Goal: Task Accomplishment & Management: Use online tool/utility

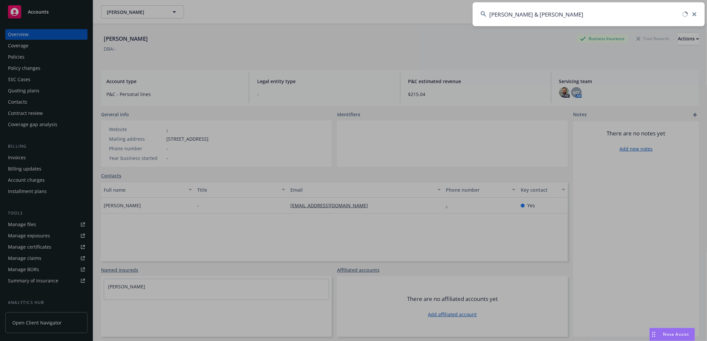
type input "[PERSON_NAME] & [PERSON_NAME]"
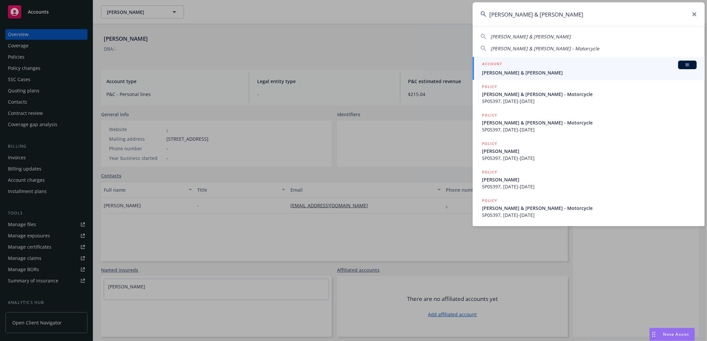
click at [512, 72] on span "Donner, David & Maria" at bounding box center [589, 72] width 215 height 7
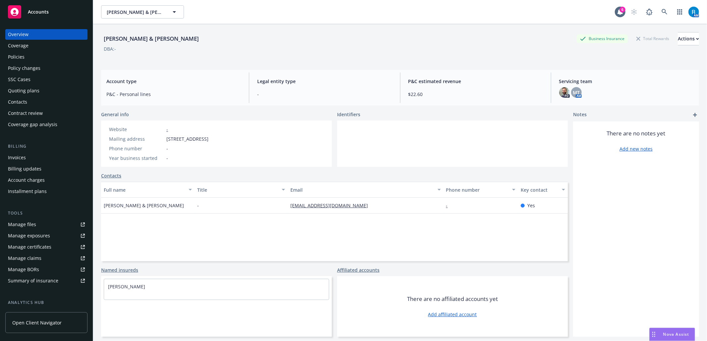
click at [32, 57] on div "Policies" at bounding box center [46, 57] width 77 height 11
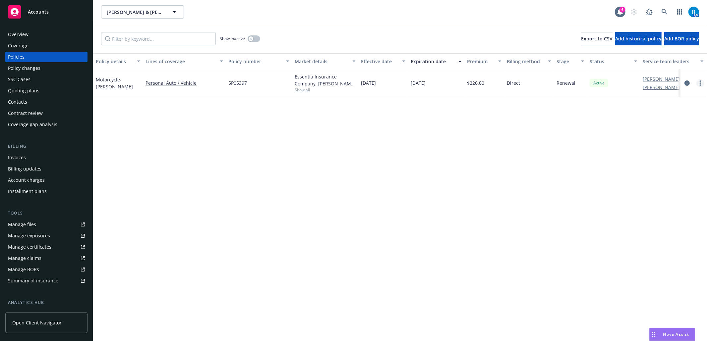
click at [700, 81] on icon "more" at bounding box center [700, 83] width 1 height 5
click at [674, 108] on link "Renew with incumbent" at bounding box center [665, 109] width 78 height 13
select select "12"
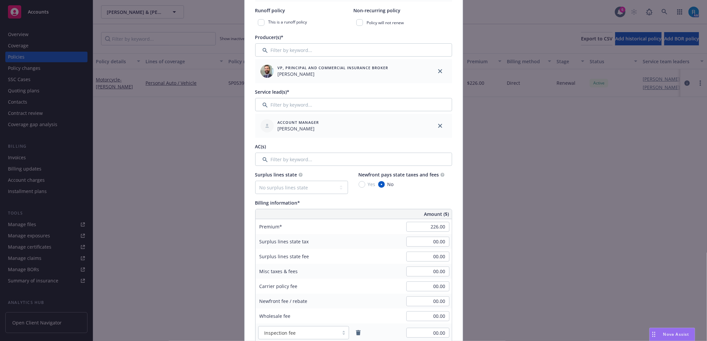
scroll to position [221, 0]
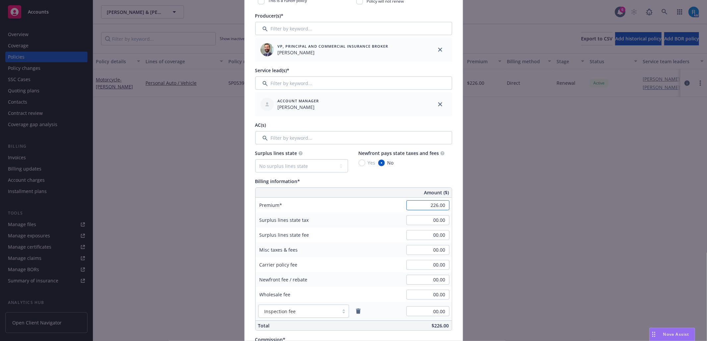
click at [436, 208] on input "226.00" at bounding box center [427, 206] width 43 height 10
type input "292.00"
type input "29.2"
click at [369, 238] on div "Surplus lines state fee 00.00" at bounding box center [354, 235] width 196 height 15
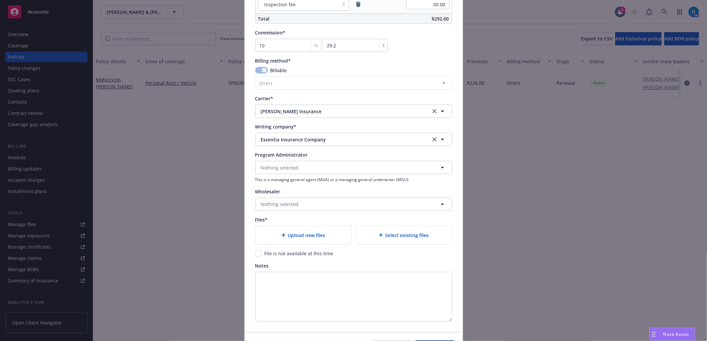
scroll to position [530, 0]
click at [296, 235] on span "Upload new files" at bounding box center [306, 233] width 37 height 7
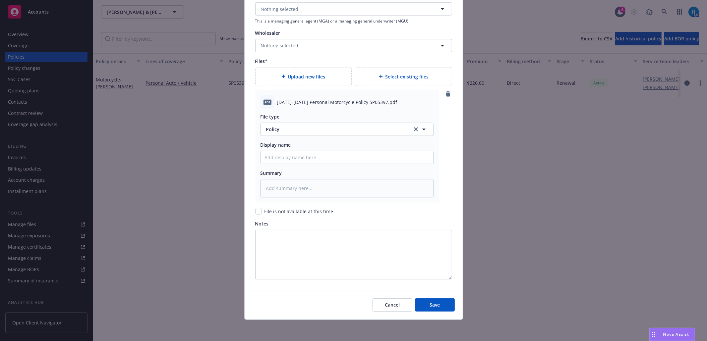
scroll to position [688, 0]
drag, startPoint x: 292, startPoint y: 157, endPoint x: 299, endPoint y: 174, distance: 18.9
click at [292, 157] on input "Policy display name" at bounding box center [347, 158] width 172 height 13
paste input "2025-2026 Personal Motorcycle Policy 5P05397"
type textarea "x"
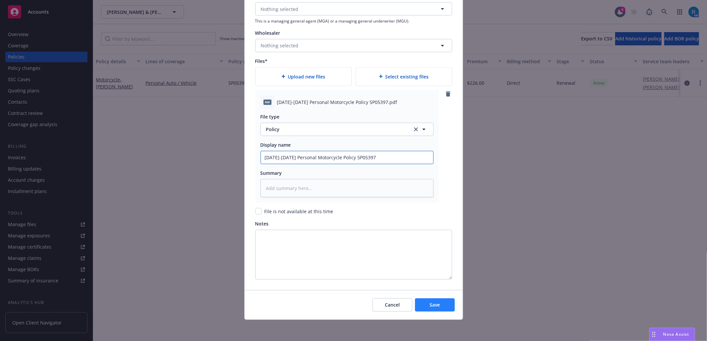
type input "2025-2026 Personal Motorcycle Policy 5P05397"
click at [430, 304] on span "Save" at bounding box center [435, 305] width 10 height 6
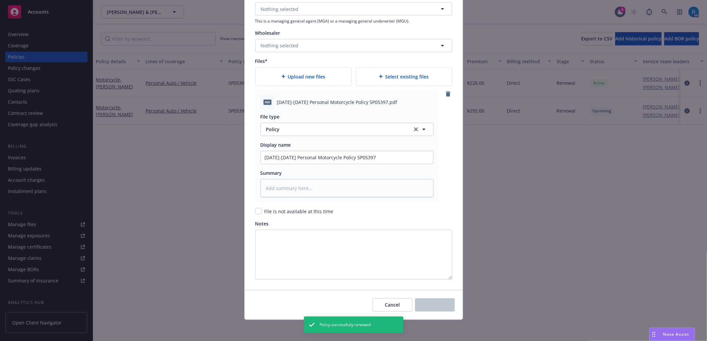
type textarea "x"
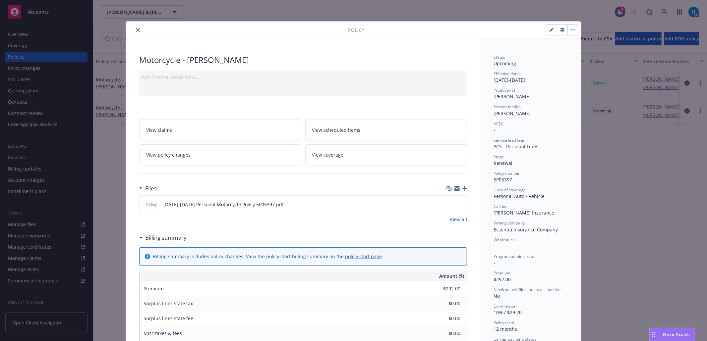
click at [136, 30] on icon "close" at bounding box center [138, 30] width 4 height 4
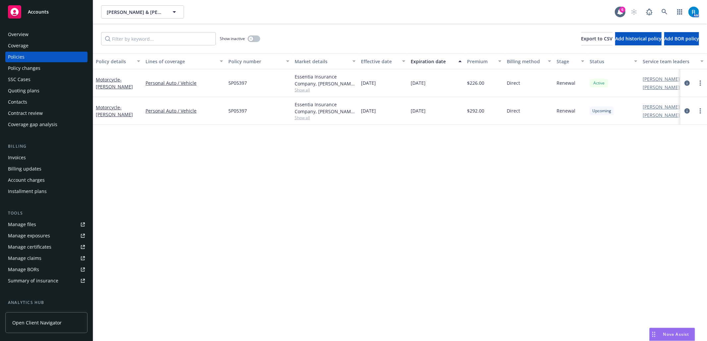
click at [39, 40] on div "Coverage" at bounding box center [46, 45] width 77 height 11
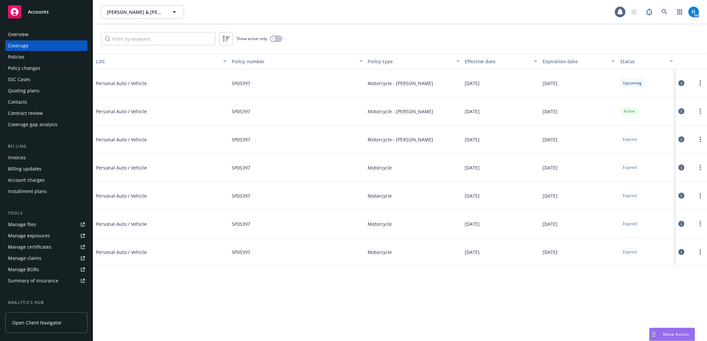
click at [39, 38] on div "Overview" at bounding box center [46, 34] width 77 height 11
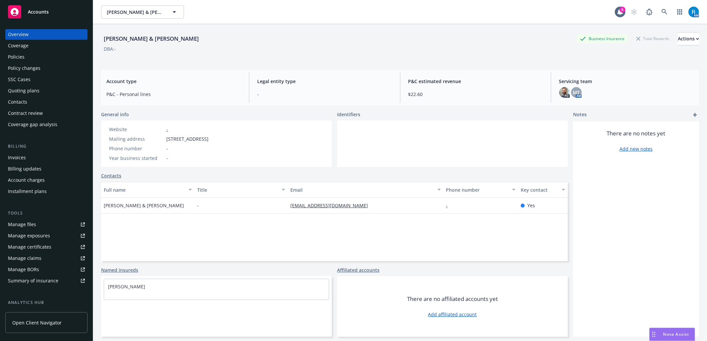
click at [30, 60] on div "Policies" at bounding box center [46, 57] width 77 height 11
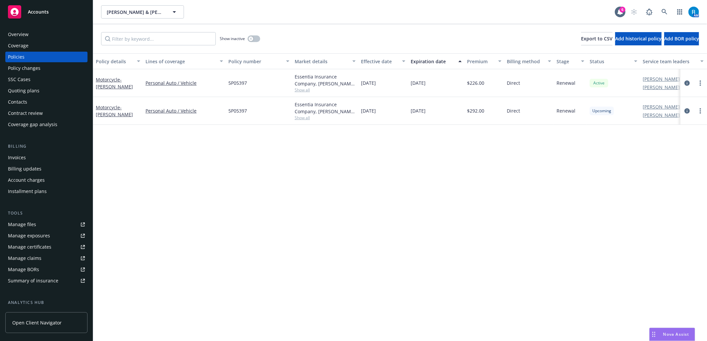
click at [23, 32] on div "Overview" at bounding box center [18, 34] width 21 height 11
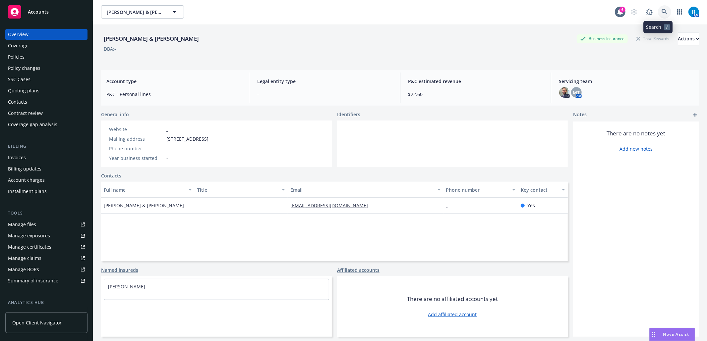
click at [658, 8] on link at bounding box center [664, 11] width 13 height 13
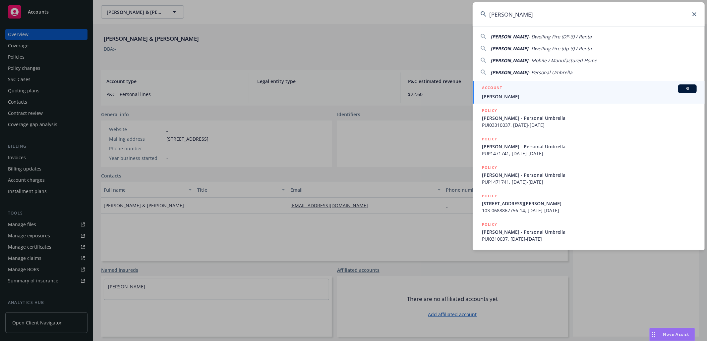
type input "[PERSON_NAME]"
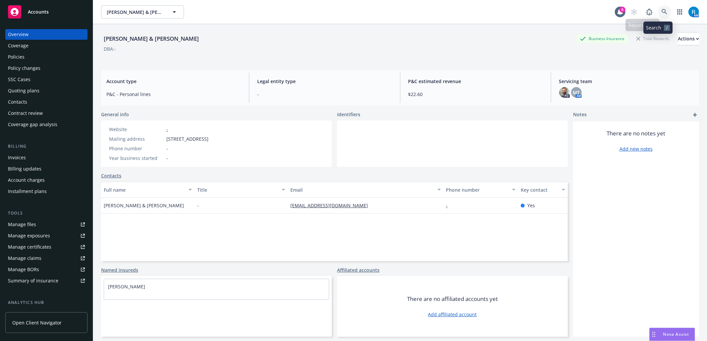
click at [662, 11] on icon at bounding box center [665, 12] width 6 height 6
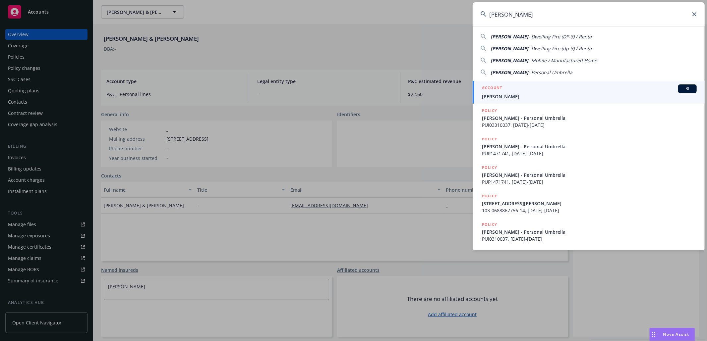
type input "[PERSON_NAME]"
click at [548, 96] on span "[PERSON_NAME]" at bounding box center [589, 96] width 215 height 7
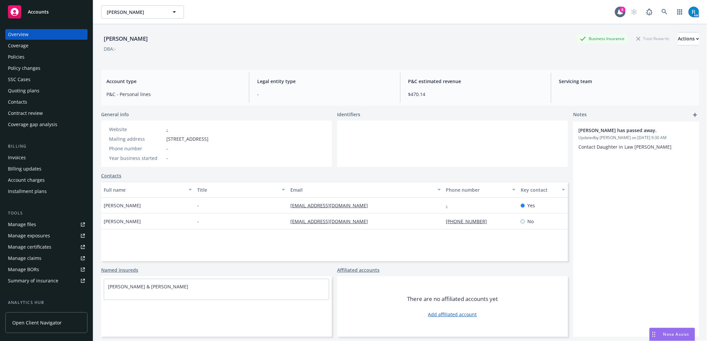
click at [29, 82] on div "SSC Cases" at bounding box center [19, 79] width 23 height 11
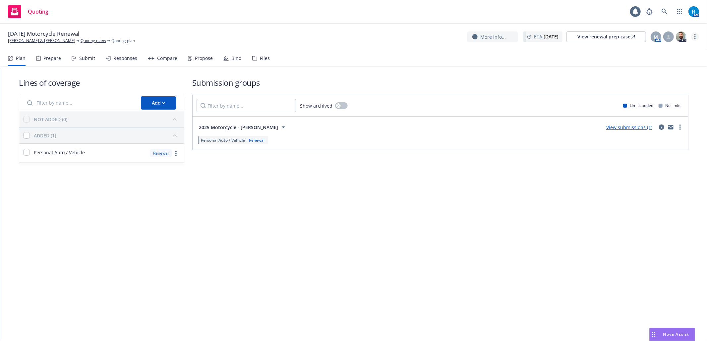
click at [697, 36] on link "more" at bounding box center [695, 37] width 8 height 8
click at [665, 93] on link "Archive quoting plan" at bounding box center [662, 90] width 74 height 13
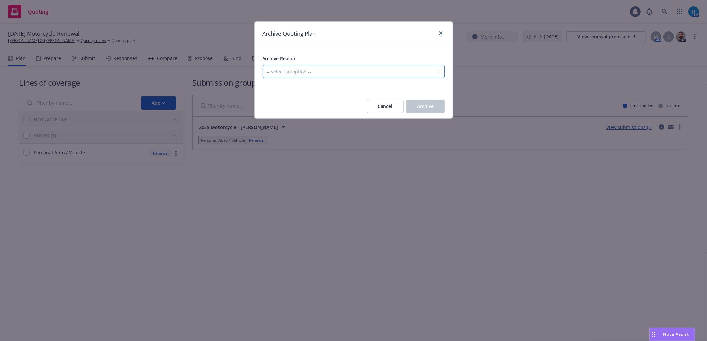
click at [340, 68] on select "-- select an option -- All policies in this renewal plan are auto-renewed Creat…" at bounding box center [354, 71] width 182 height 13
select select "ARCHIVED_RENEWAL_POLICY_AUTO_RENEWED"
click at [263, 65] on select "-- select an option -- All policies in this renewal plan are auto-renewed Creat…" at bounding box center [354, 71] width 182 height 13
click at [422, 106] on span "Archive" at bounding box center [425, 106] width 17 height 6
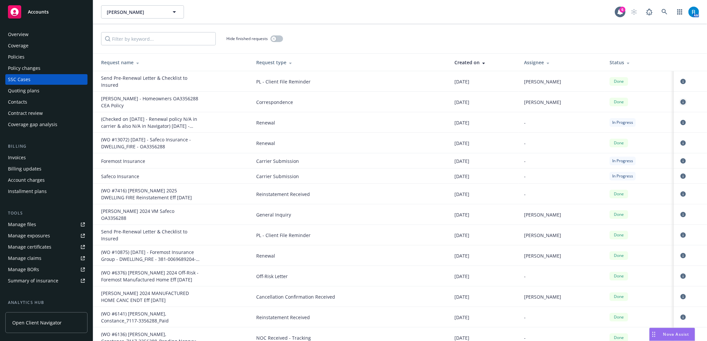
click at [681, 101] on icon "circleInformation" at bounding box center [683, 101] width 5 height 5
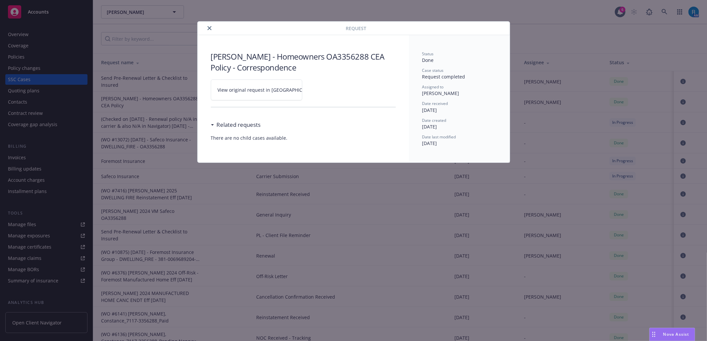
click at [296, 88] on link "View original request in [GEOGRAPHIC_DATA]" at bounding box center [257, 90] width 92 height 21
click at [208, 28] on icon "close" at bounding box center [210, 28] width 4 height 4
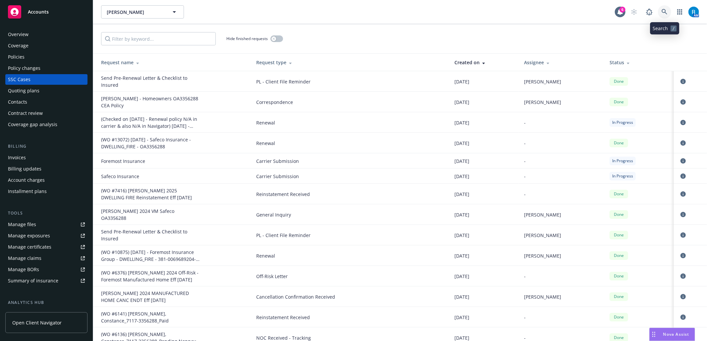
click at [669, 13] on link at bounding box center [664, 11] width 13 height 13
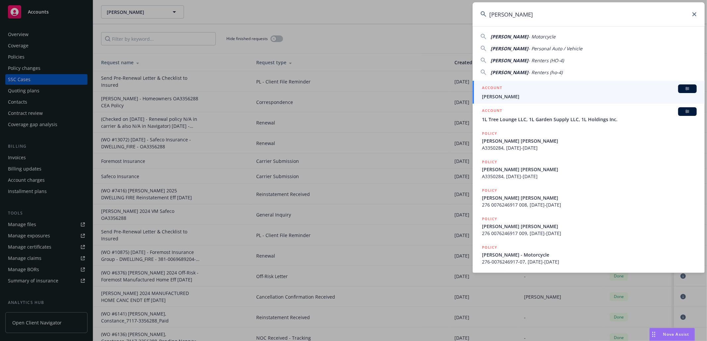
type input "[PERSON_NAME]"
click at [522, 93] on div "ACCOUNT BI" at bounding box center [589, 89] width 215 height 9
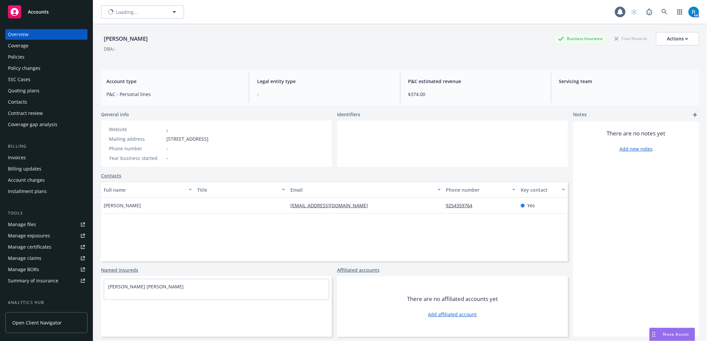
click at [43, 61] on div "Policies" at bounding box center [46, 57] width 77 height 11
click at [38, 59] on div "Policies" at bounding box center [46, 57] width 77 height 11
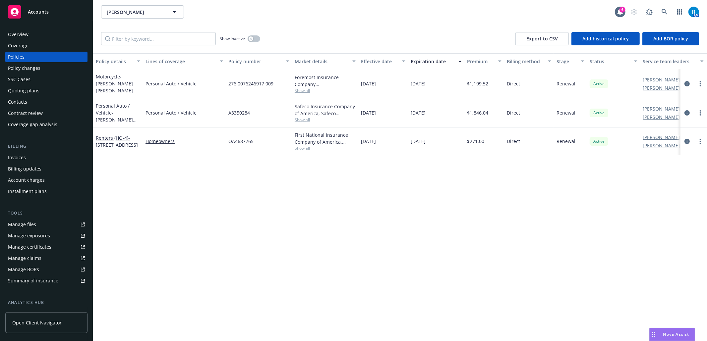
click at [31, 74] on div "SSC Cases" at bounding box center [46, 79] width 77 height 11
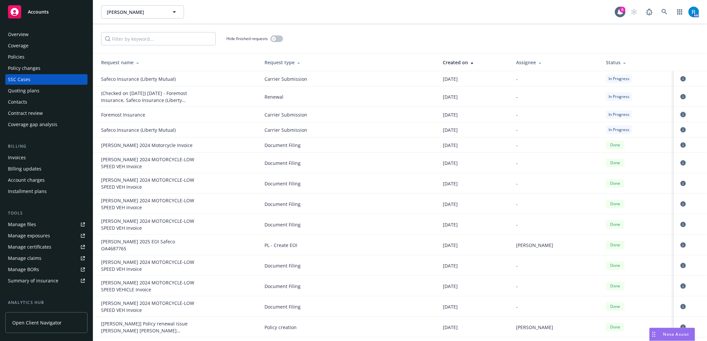
click at [679, 118] on link "circleInformation" at bounding box center [683, 115] width 8 height 8
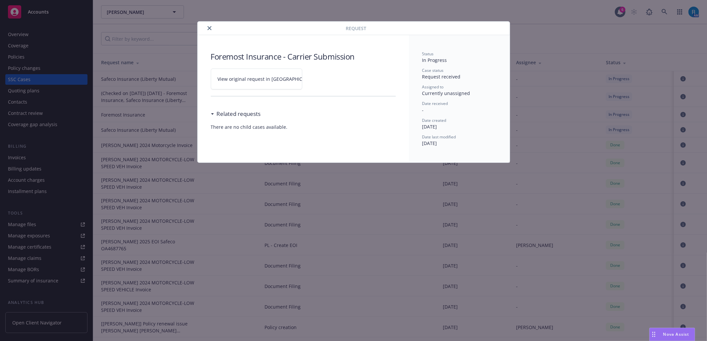
click at [321, 80] on icon at bounding box center [323, 79] width 4 height 4
click at [209, 28] on icon "close" at bounding box center [210, 28] width 4 height 4
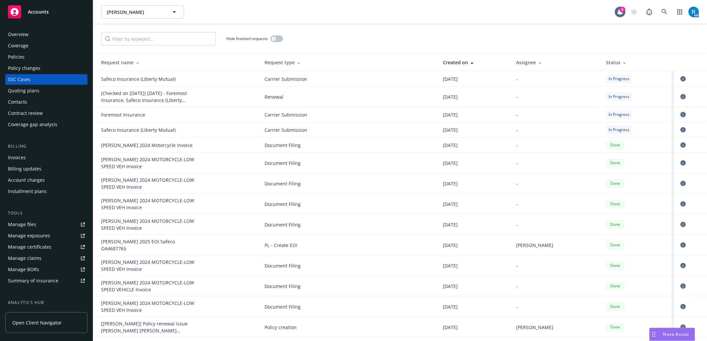
click at [681, 114] on icon "circleInformation" at bounding box center [683, 114] width 5 height 5
click at [679, 76] on link "circleInformation" at bounding box center [683, 79] width 8 height 8
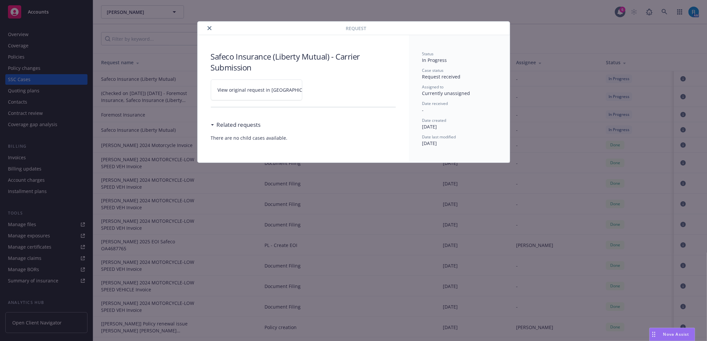
click at [321, 91] on icon at bounding box center [323, 90] width 4 height 4
click at [208, 29] on icon "close" at bounding box center [210, 28] width 4 height 4
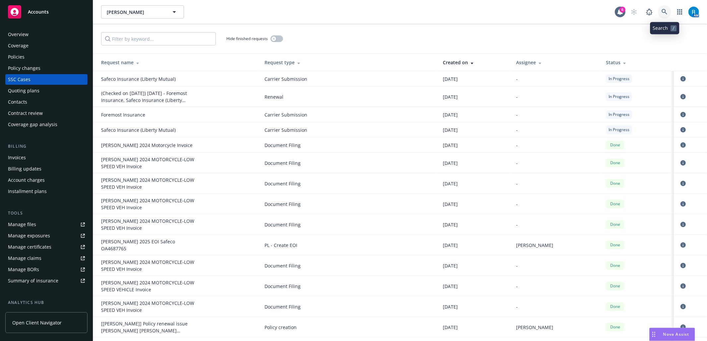
click at [662, 12] on icon at bounding box center [665, 12] width 6 height 6
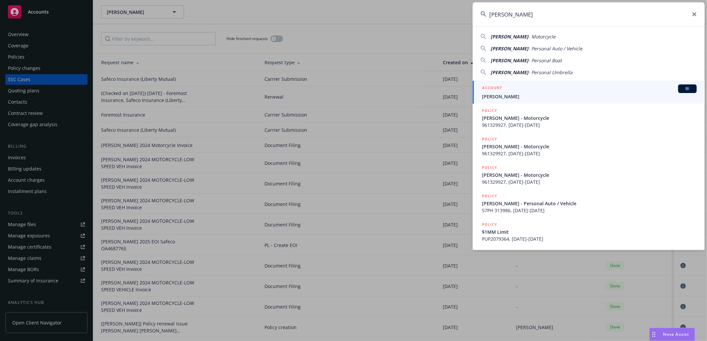
type input "[PERSON_NAME]"
click at [546, 97] on span "[PERSON_NAME]" at bounding box center [589, 96] width 215 height 7
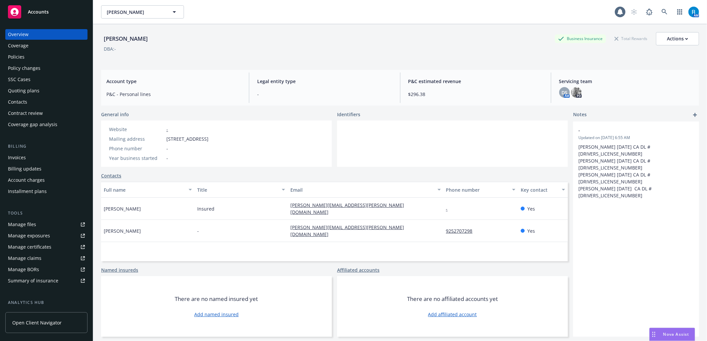
click at [35, 52] on div "Policies" at bounding box center [46, 57] width 77 height 11
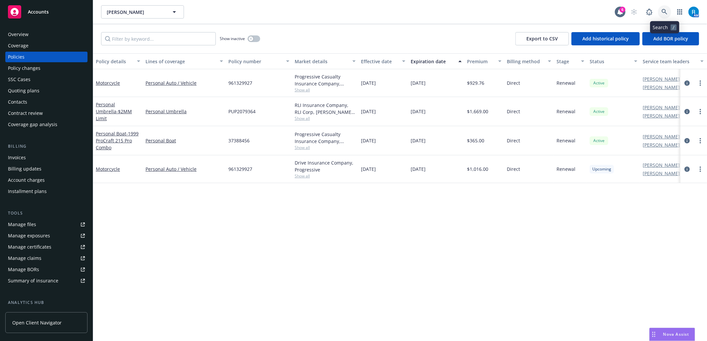
click at [666, 11] on icon at bounding box center [665, 12] width 6 height 6
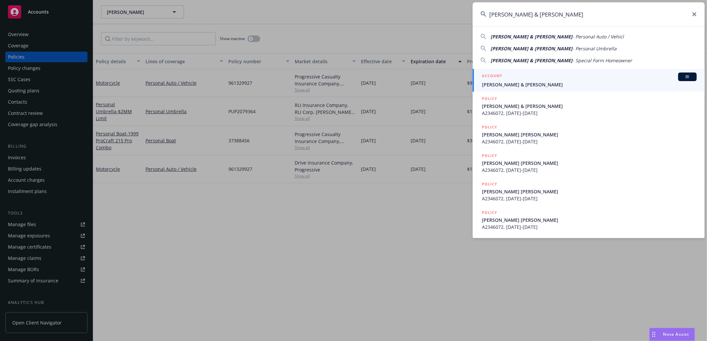
type input "[PERSON_NAME] & [PERSON_NAME]"
click at [536, 82] on span "[PERSON_NAME] & [PERSON_NAME]" at bounding box center [589, 84] width 215 height 7
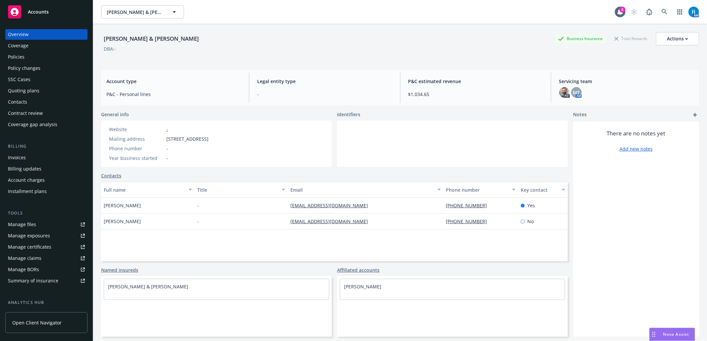
click at [34, 58] on div "Policies" at bounding box center [46, 57] width 77 height 11
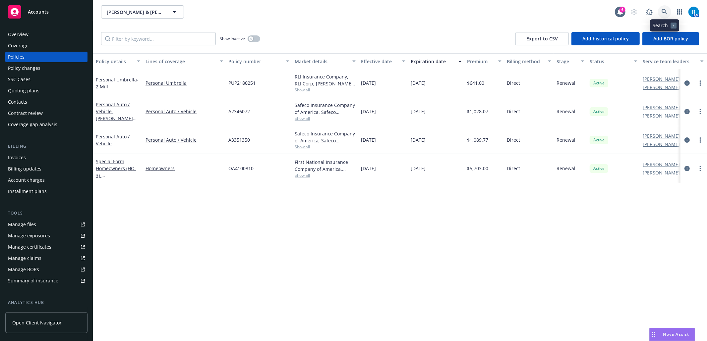
click at [658, 13] on link at bounding box center [664, 11] width 13 height 13
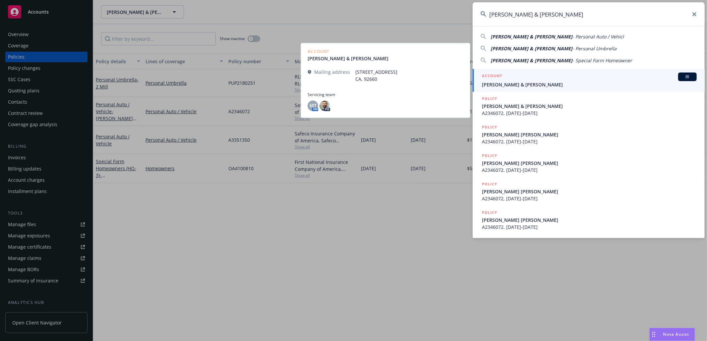
type input "[PERSON_NAME] & [PERSON_NAME]"
click at [553, 81] on div "ACCOUNT BI" at bounding box center [589, 77] width 215 height 9
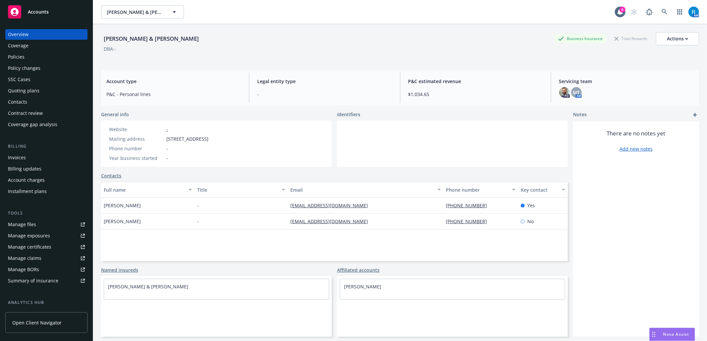
click at [45, 56] on div "Policies" at bounding box center [46, 57] width 77 height 11
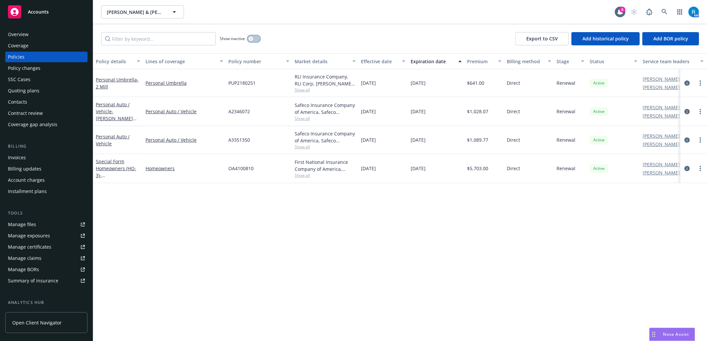
click at [251, 36] on div "button" at bounding box center [251, 38] width 5 height 5
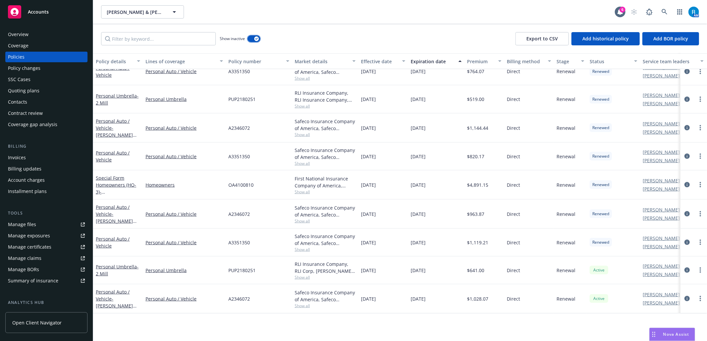
scroll to position [685, 0]
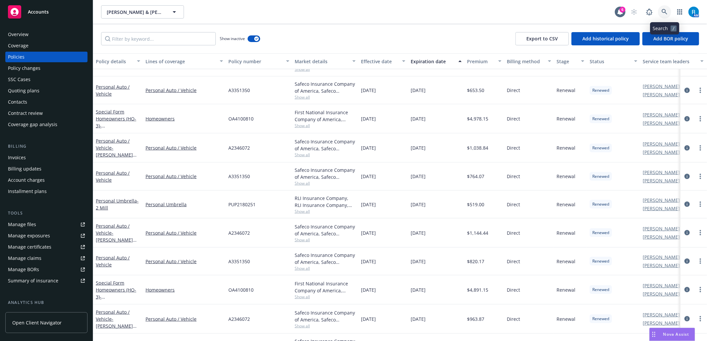
click at [667, 11] on icon at bounding box center [665, 12] width 6 height 6
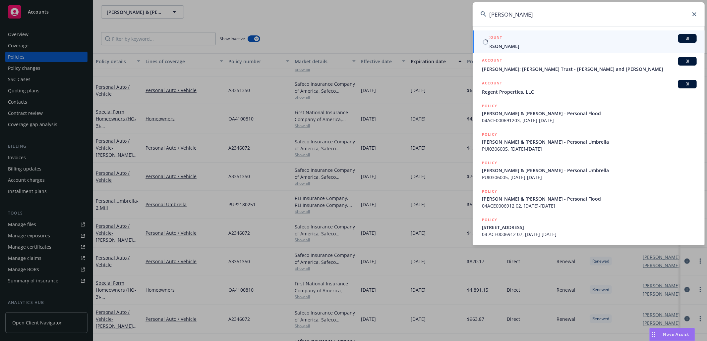
type input "[PERSON_NAME]"
click at [514, 50] on link "ACCOUNT BI [PERSON_NAME]" at bounding box center [589, 42] width 232 height 23
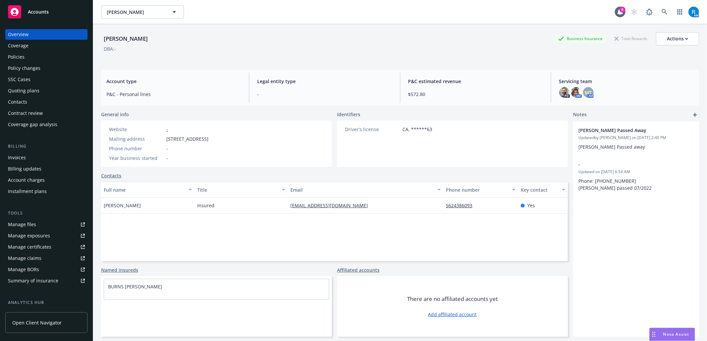
click at [31, 53] on div "Policies" at bounding box center [46, 57] width 77 height 11
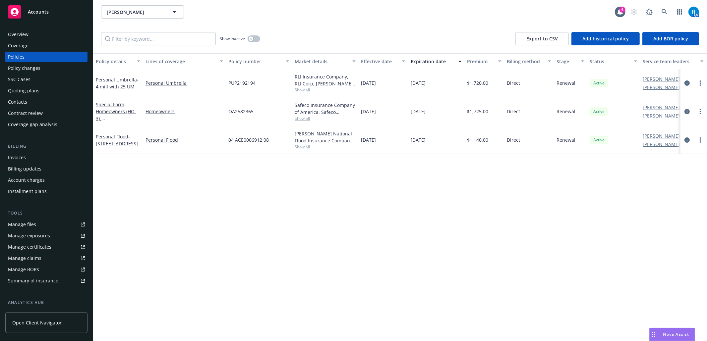
click at [48, 36] on div "Overview" at bounding box center [46, 34] width 77 height 11
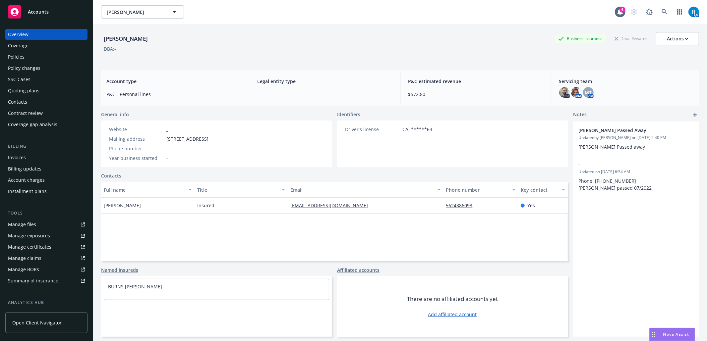
click at [37, 60] on div "Policies" at bounding box center [46, 57] width 77 height 11
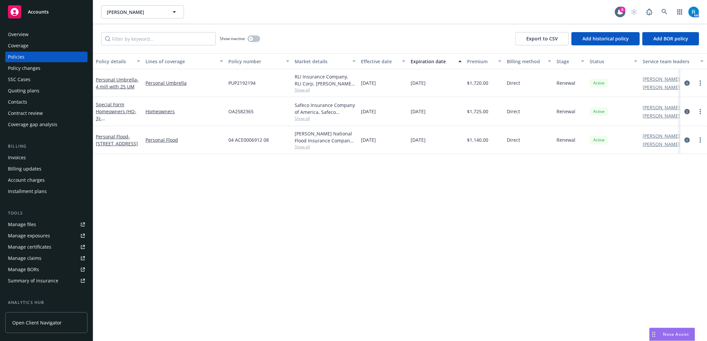
click at [27, 36] on div "Overview" at bounding box center [18, 34] width 21 height 11
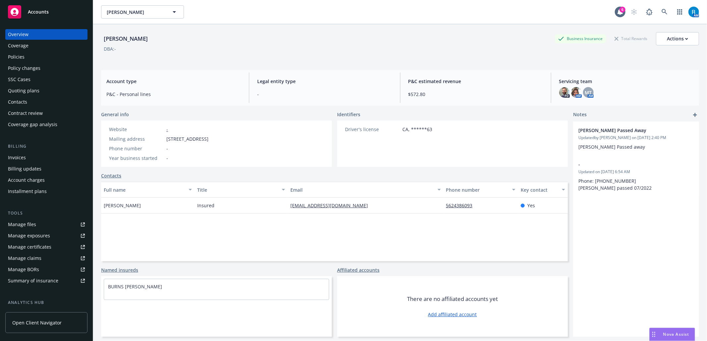
drag, startPoint x: 150, startPoint y: 39, endPoint x: 97, endPoint y: 39, distance: 53.4
click at [97, 39] on div "[PERSON_NAME] Business Insurance Total Rewards Actions DBA: - Account type P&C …" at bounding box center [400, 194] width 614 height 341
copy div "[PERSON_NAME]"
click at [29, 56] on div "Policies" at bounding box center [46, 57] width 77 height 11
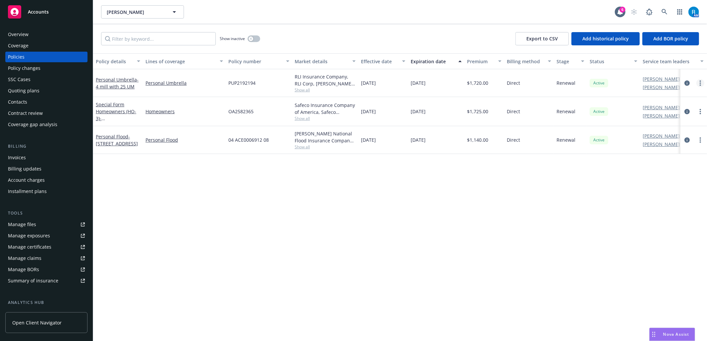
click at [701, 84] on circle "more" at bounding box center [700, 83] width 1 height 1
click at [666, 110] on link "Renew with incumbent" at bounding box center [665, 109] width 78 height 13
select select "12"
select select "CA"
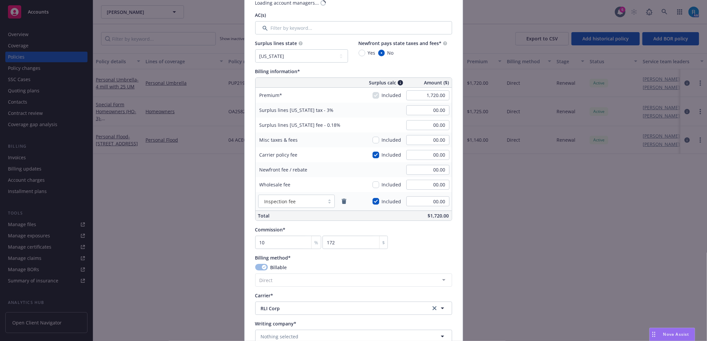
scroll to position [298, 0]
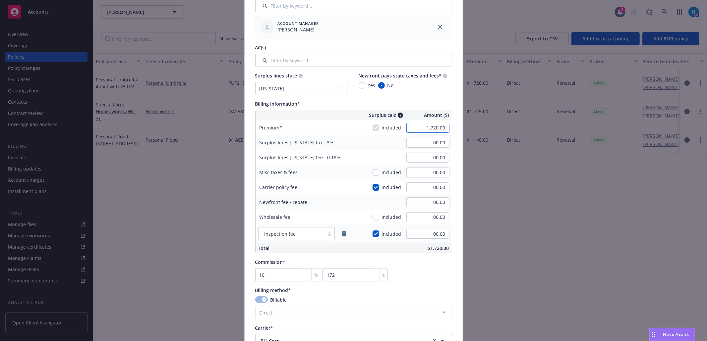
click at [438, 130] on input "1,720.00" at bounding box center [427, 128] width 43 height 10
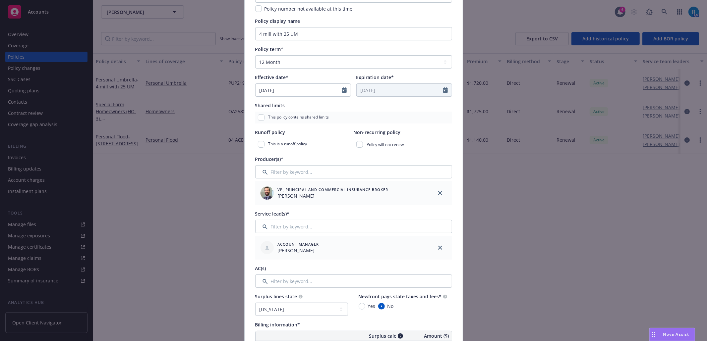
scroll to position [0, 0]
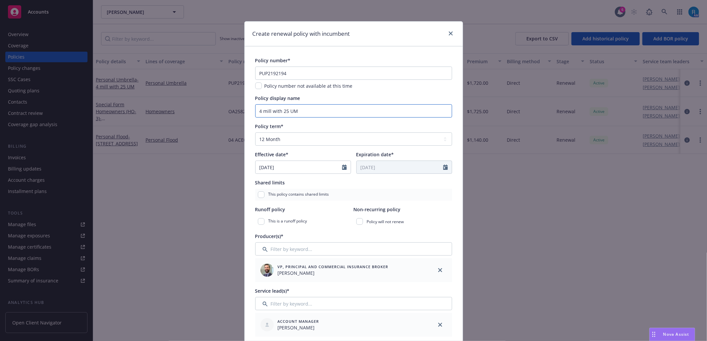
type input "746.00"
type input "22.38"
type input "1.34"
type input "74.6"
click at [259, 110] on input "4 mill with 25 UM" at bounding box center [353, 110] width 197 height 13
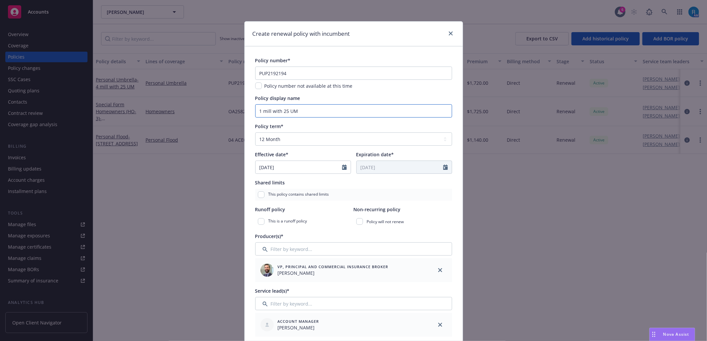
drag, startPoint x: 293, startPoint y: 111, endPoint x: 277, endPoint y: 110, distance: 15.9
click at [278, 111] on input "1 mill with 25 UM" at bounding box center [353, 110] width 197 height 13
click at [303, 116] on input "1 mill with 25 UM" at bounding box center [353, 110] width 197 height 13
drag, startPoint x: 299, startPoint y: 113, endPoint x: 272, endPoint y: 112, distance: 26.9
click at [272, 112] on input "1 mill with 25 UM" at bounding box center [353, 110] width 197 height 13
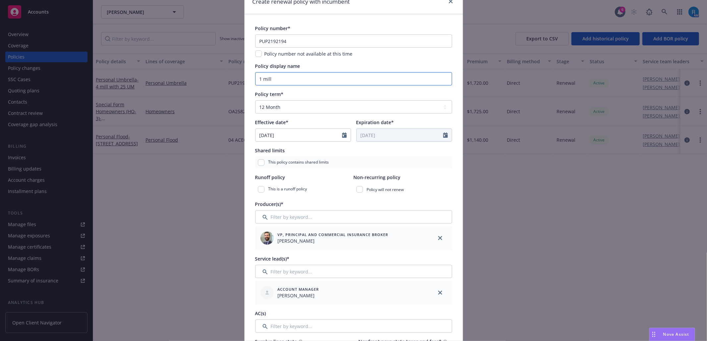
scroll to position [133, 0]
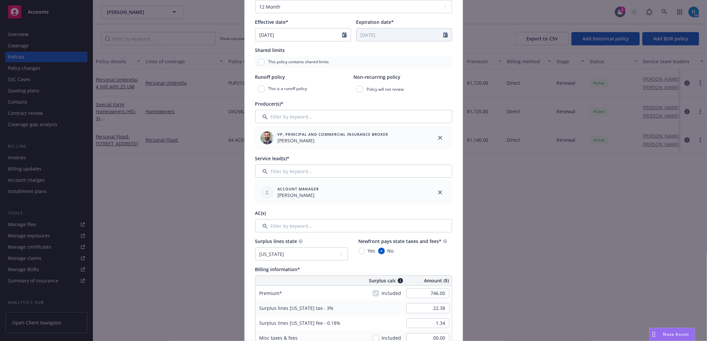
type input "1 mill"
click at [442, 290] on input "746.00" at bounding box center [427, 294] width 43 height 10
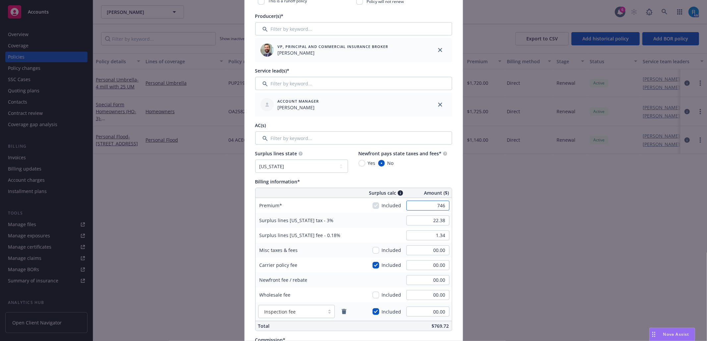
scroll to position [221, 0]
type input "746.00"
click at [436, 221] on input "22.38" at bounding box center [427, 220] width 43 height 10
type input "00.00"
click at [438, 234] on input "1.34" at bounding box center [427, 235] width 43 height 10
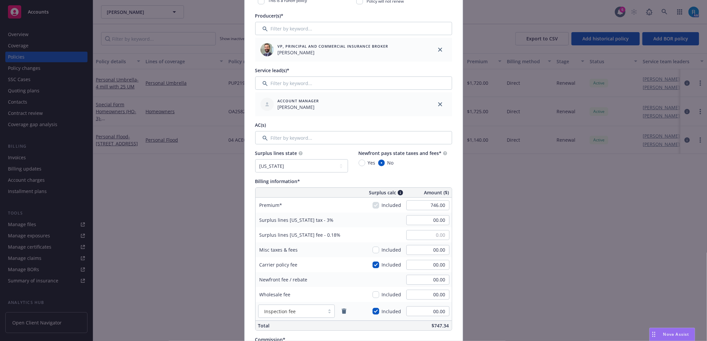
type input "00.00"
click at [380, 233] on div "Surplus lines [US_STATE] fee - 0.18% 00.00" at bounding box center [354, 235] width 196 height 15
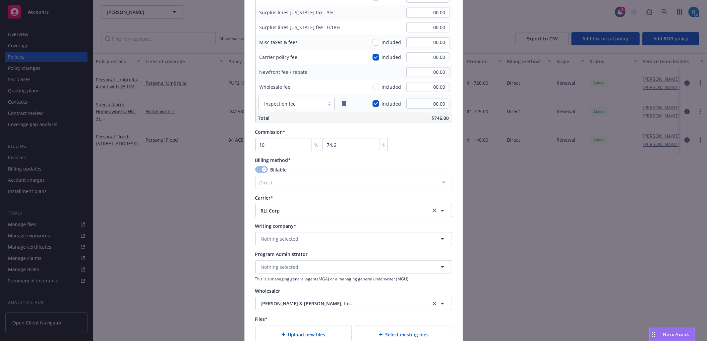
scroll to position [442, 0]
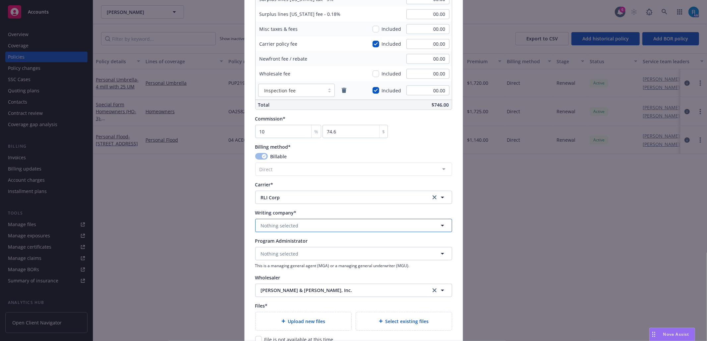
click at [292, 227] on span "Nothing selected" at bounding box center [280, 225] width 38 height 7
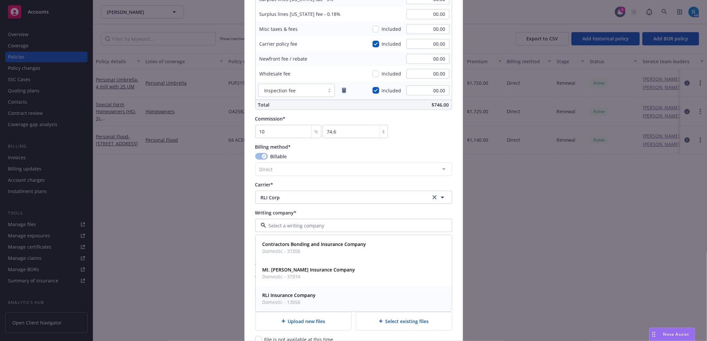
click at [290, 300] on span "Domestic - 13056" at bounding box center [289, 302] width 53 height 7
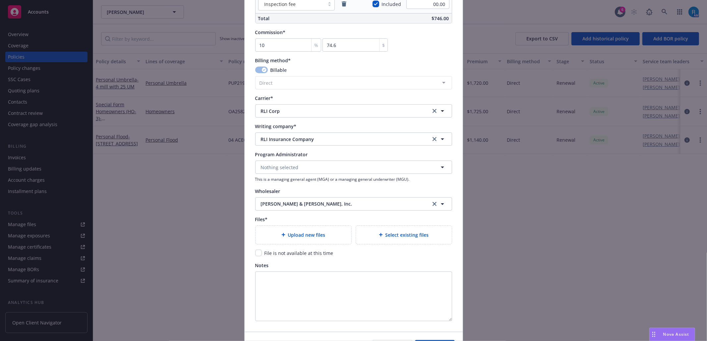
scroll to position [571, 0]
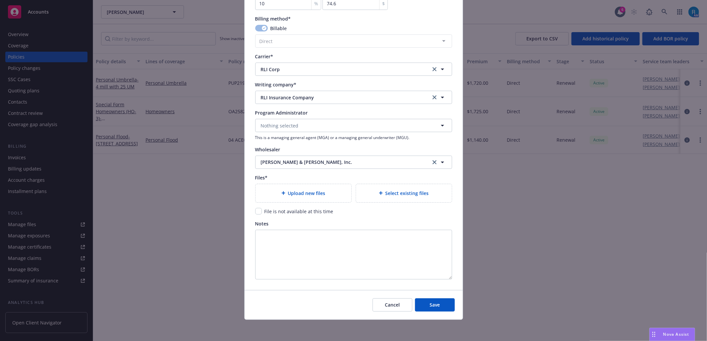
click at [312, 198] on div "Upload new files" at bounding box center [304, 193] width 96 height 18
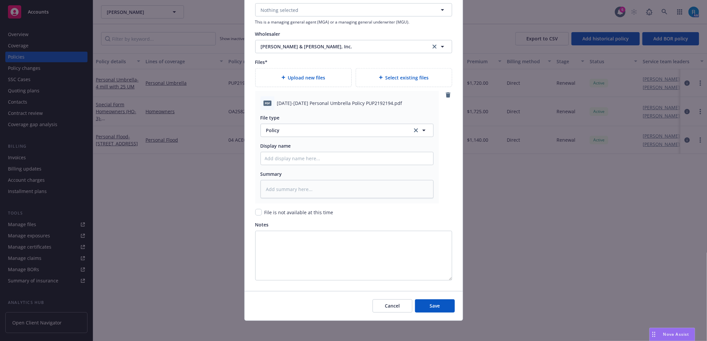
scroll to position [688, 0]
click at [300, 160] on input "Policy display name" at bounding box center [347, 158] width 172 height 13
paste input "[DATE]-[DATE] Personal Umbrella Policy PUP2192194"
type textarea "x"
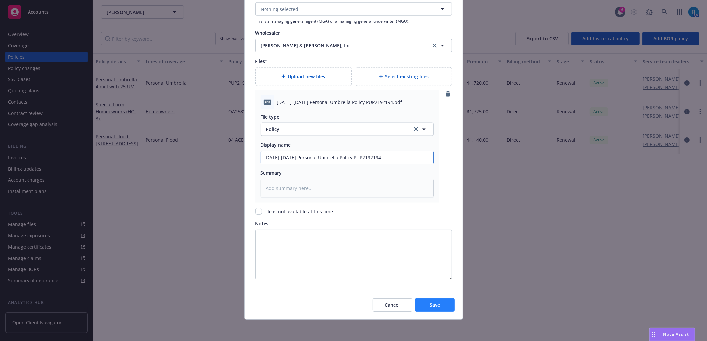
type input "[DATE]-[DATE] Personal Umbrella Policy PUP2192194"
click at [431, 304] on span "Save" at bounding box center [435, 305] width 10 height 6
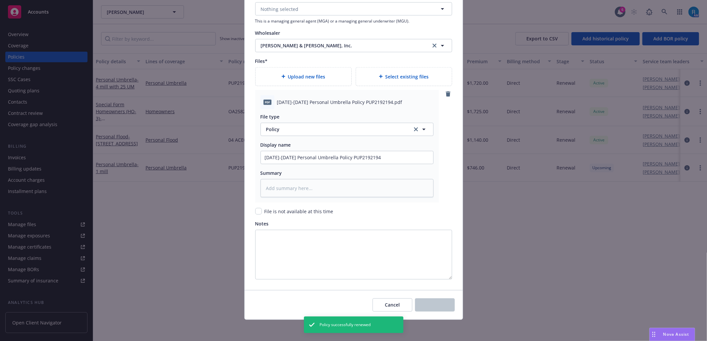
type textarea "x"
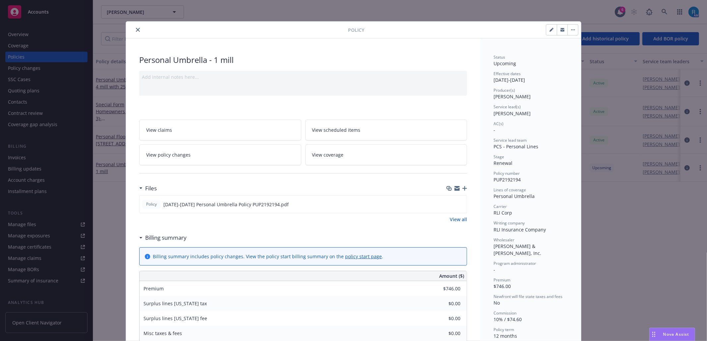
click at [136, 28] on icon "close" at bounding box center [138, 30] width 4 height 4
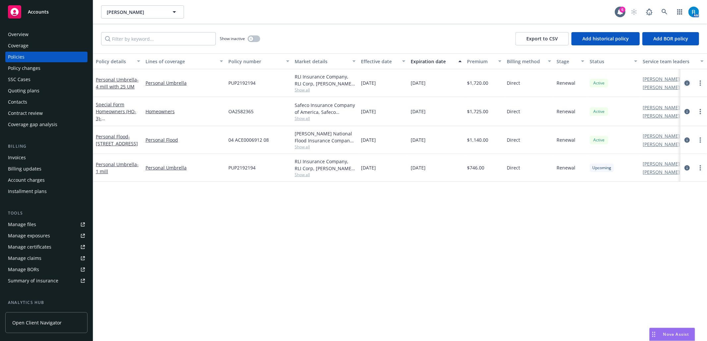
click at [687, 84] on icon "circleInformation" at bounding box center [687, 83] width 5 height 5
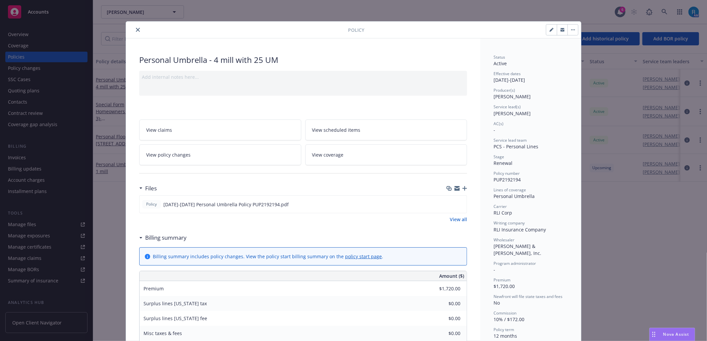
click at [136, 28] on icon "close" at bounding box center [138, 30] width 4 height 4
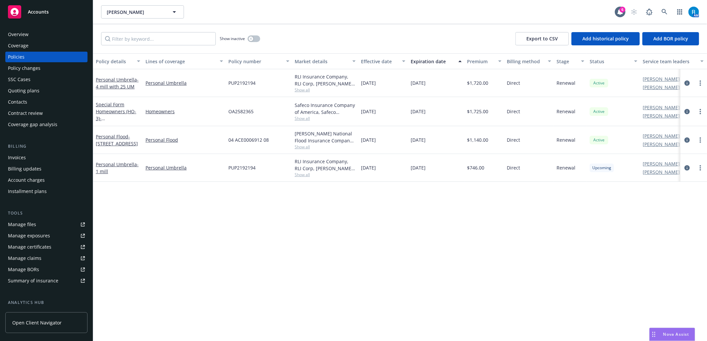
click at [27, 83] on div "SSC Cases" at bounding box center [19, 79] width 23 height 11
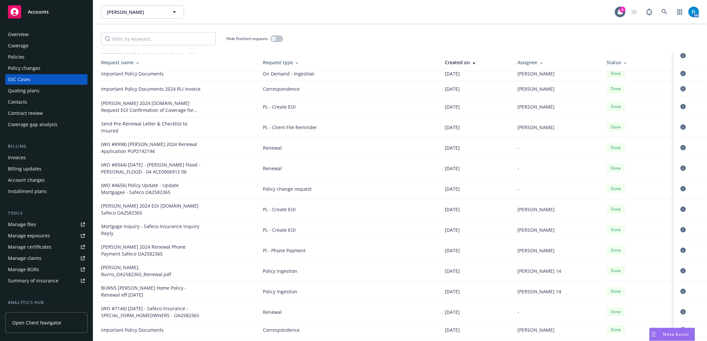
scroll to position [133, 0]
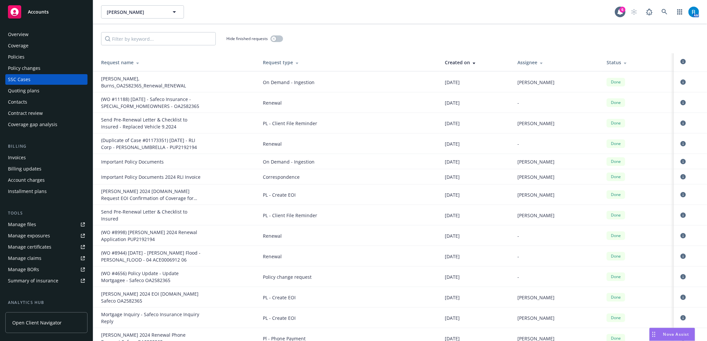
drag, startPoint x: 199, startPoint y: 147, endPoint x: 100, endPoint y: 140, distance: 99.3
click at [100, 140] on td "(Duplicate of Case #01173351) [DATE] - RLI Corp - PERSONAL_UMBRELLA - PUP2192194" at bounding box center [175, 144] width 164 height 21
copy div "(Duplicate of Case #01173351) [DATE] - RLI Corp - PERSONAL_UMBRELLA - PUP2192194"
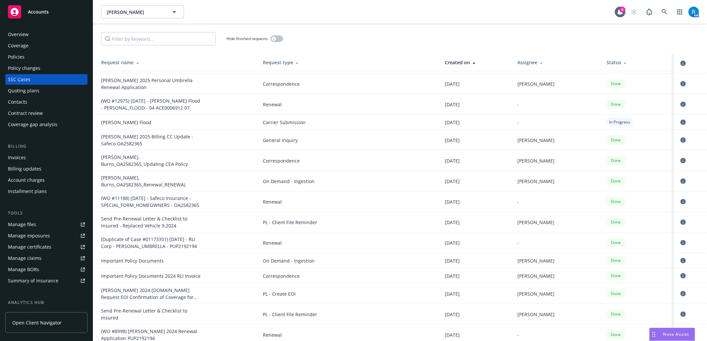
scroll to position [0, 0]
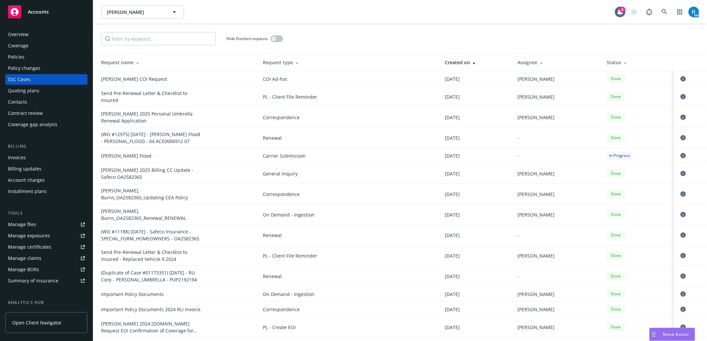
click at [45, 37] on div "Overview" at bounding box center [46, 34] width 77 height 11
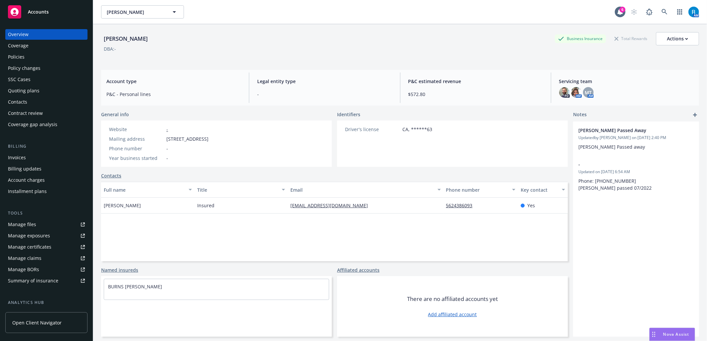
click at [31, 79] on div "SSC Cases" at bounding box center [46, 79] width 77 height 11
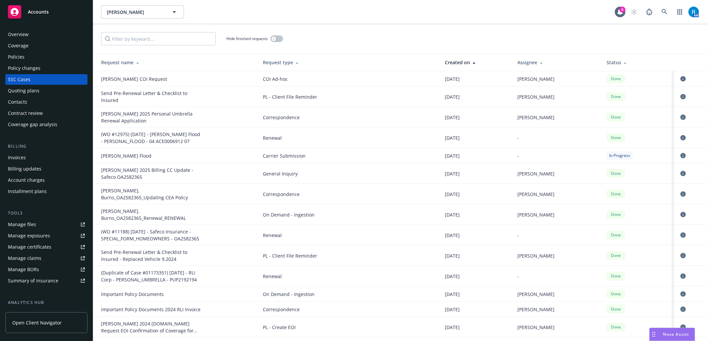
drag, startPoint x: 202, startPoint y: 281, endPoint x: 94, endPoint y: 269, distance: 108.2
click at [94, 269] on td "(Duplicate of Case #01173351) [DATE] - RLI Corp - PERSONAL_UMBRELLA - PUP2192194" at bounding box center [175, 276] width 164 height 21
copy div "(Duplicate of Case #01173351) [DATE] - RLI Corp - PERSONAL_UMBRELLA - PUP2192194"
click at [661, 11] on link at bounding box center [664, 11] width 13 height 13
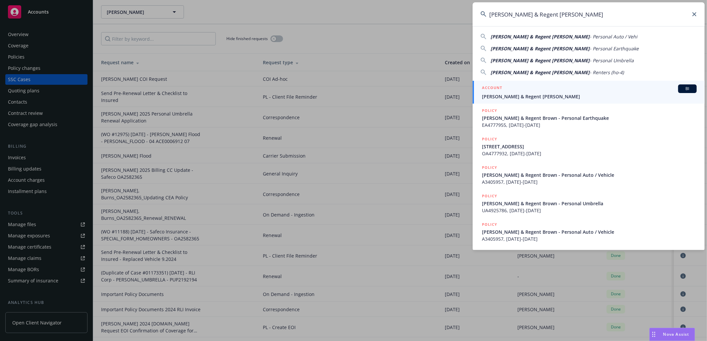
type input "[PERSON_NAME] & Regent [PERSON_NAME]"
click at [549, 93] on span "[PERSON_NAME] & Regent [PERSON_NAME]" at bounding box center [589, 96] width 215 height 7
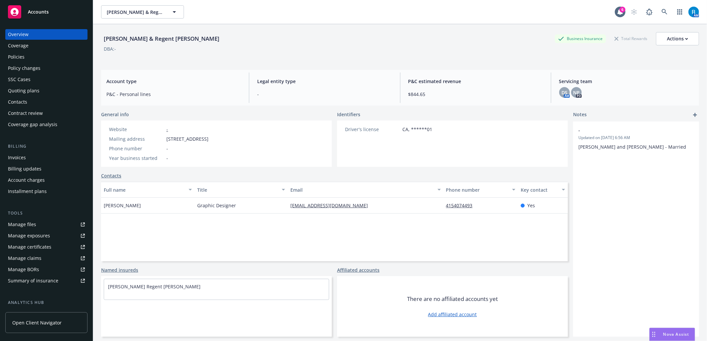
click at [34, 57] on div "Policies" at bounding box center [46, 57] width 77 height 11
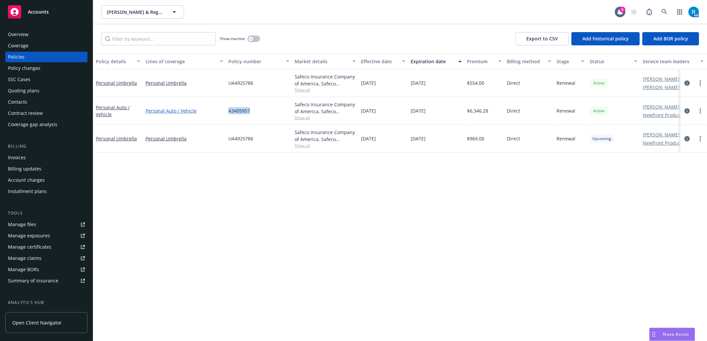
drag, startPoint x: 258, startPoint y: 114, endPoint x: 219, endPoint y: 112, distance: 38.8
click at [219, 112] on div "Personal Auto / Vehicle Personal Auto / Vehicle A3405957 Safeco Insurance Compa…" at bounding box center [413, 111] width 640 height 28
copy div "A3405957"
click at [664, 12] on icon at bounding box center [665, 12] width 6 height 6
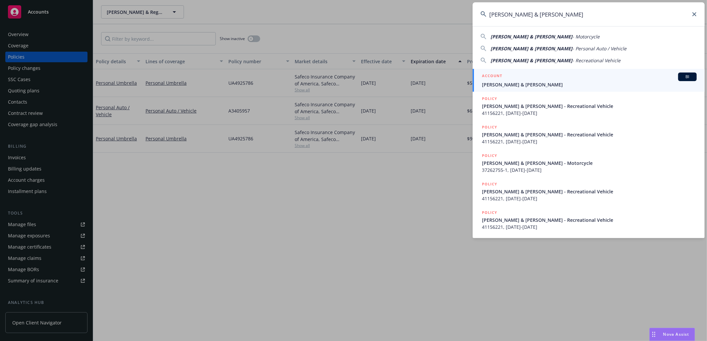
type input "[PERSON_NAME] & [PERSON_NAME]"
click at [509, 86] on span "[PERSON_NAME] & [PERSON_NAME]" at bounding box center [589, 84] width 215 height 7
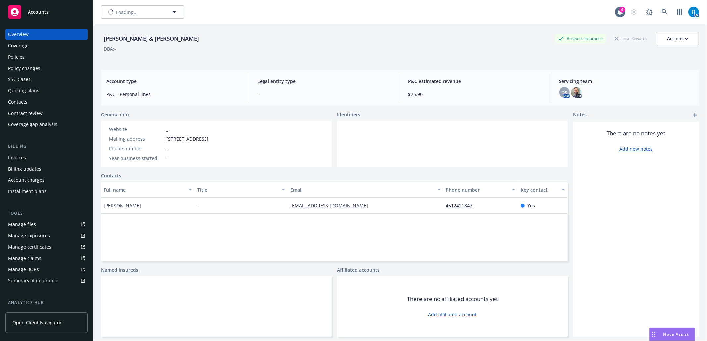
click at [27, 58] on div "Policies" at bounding box center [46, 57] width 77 height 11
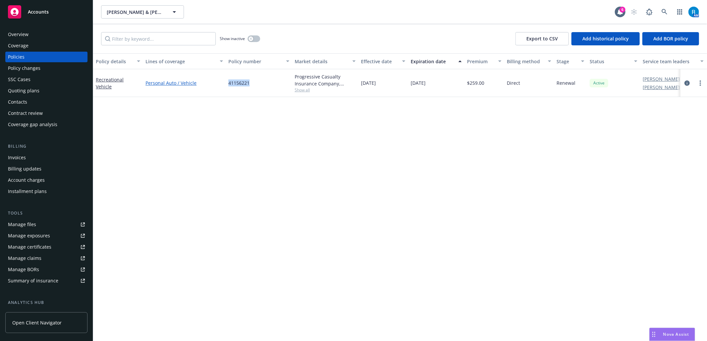
drag, startPoint x: 260, startPoint y: 84, endPoint x: 217, endPoint y: 81, distance: 42.6
click at [217, 81] on div "Recreational Vehicle Personal Auto / Vehicle 41156221 Progressive Casualty Insu…" at bounding box center [413, 83] width 640 height 28
copy div "41156221"
click at [587, 147] on div "Policy details Lines of coverage Policy number Market details Effective date Ex…" at bounding box center [400, 197] width 614 height 288
click at [48, 36] on div "Overview" at bounding box center [46, 34] width 77 height 11
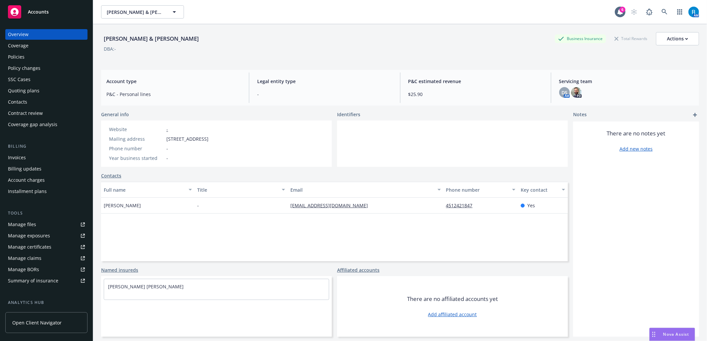
click at [41, 56] on div "Policies" at bounding box center [46, 57] width 77 height 11
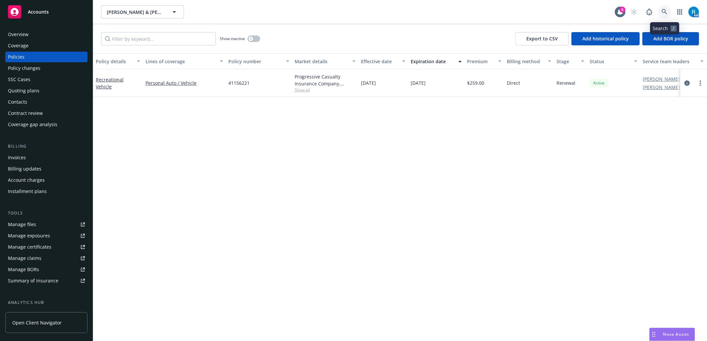
click at [663, 10] on icon at bounding box center [665, 12] width 6 height 6
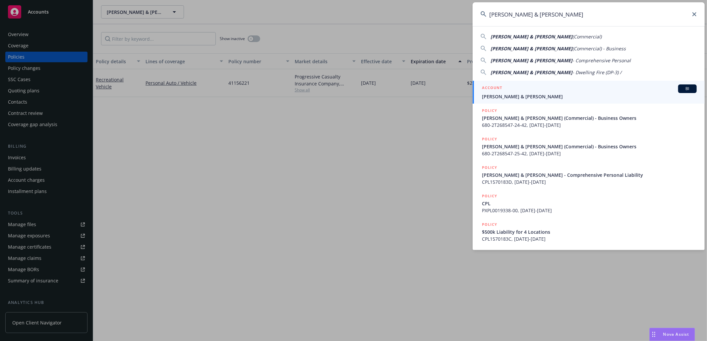
type input "[PERSON_NAME] & [PERSON_NAME]"
click at [518, 99] on span "[PERSON_NAME] & [PERSON_NAME]" at bounding box center [589, 96] width 215 height 7
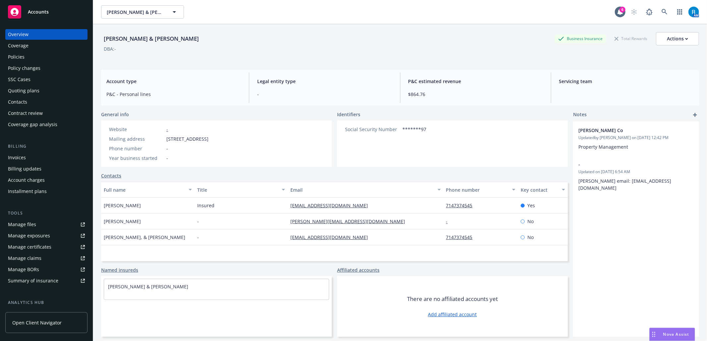
click at [32, 81] on div "SSC Cases" at bounding box center [46, 79] width 77 height 11
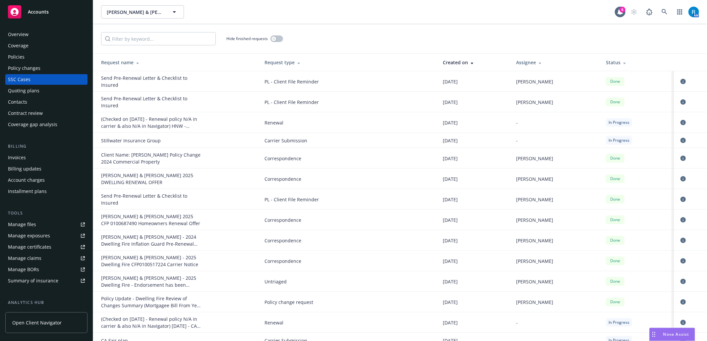
click at [40, 36] on div "Overview" at bounding box center [46, 34] width 77 height 11
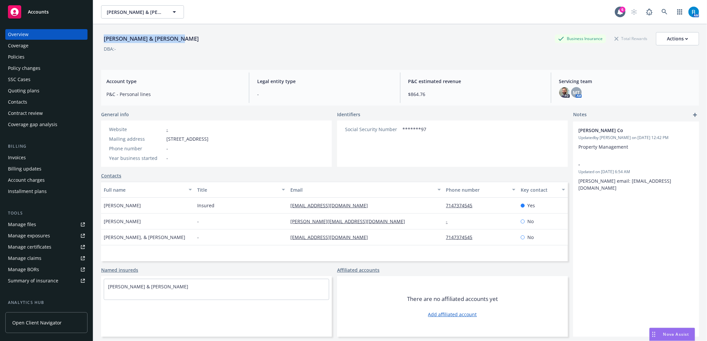
drag, startPoint x: 196, startPoint y: 40, endPoint x: 6, endPoint y: 102, distance: 199.5
click at [92, 36] on div "Accounts Overview Coverage Policies Policy changes SSC Cases Quoting plans Cont…" at bounding box center [353, 170] width 707 height 341
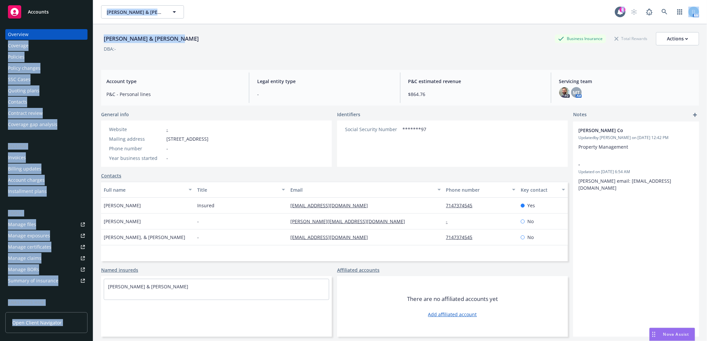
copy div "Coverage Policies Policy changes SSC Cases Quoting plans Contacts Contract revi…"
click at [227, 43] on div "[PERSON_NAME] & [PERSON_NAME] Business Insurance Total Rewards Actions" at bounding box center [400, 38] width 598 height 13
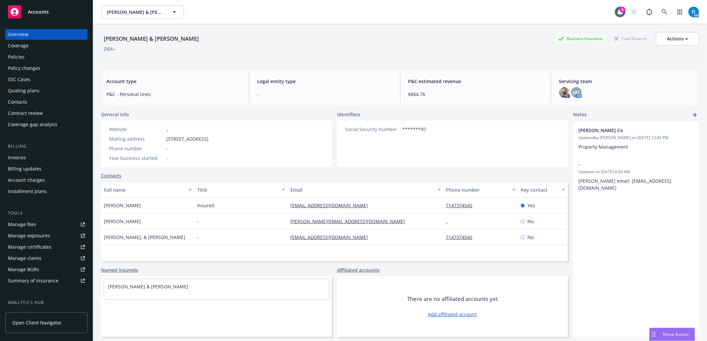
drag, startPoint x: 180, startPoint y: 31, endPoint x: 171, endPoint y: 34, distance: 9.5
click at [171, 34] on div "[PERSON_NAME] & [PERSON_NAME] Business Insurance Total Rewards Actions DBA: -" at bounding box center [400, 44] width 598 height 40
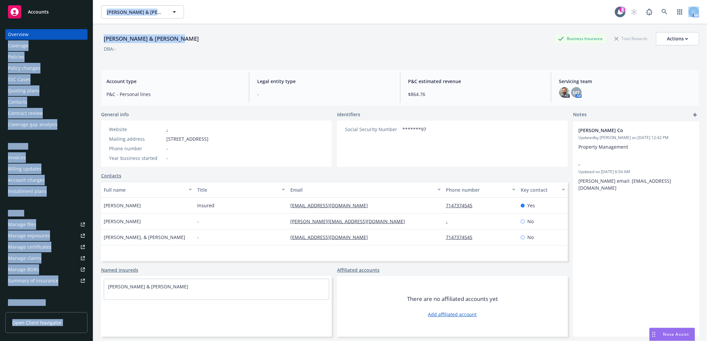
drag, startPoint x: 179, startPoint y: 37, endPoint x: 88, endPoint y: 38, distance: 91.8
click at [88, 38] on div "Accounts Overview Coverage Policies Policy changes SSC Cases Quoting plans Cont…" at bounding box center [353, 170] width 707 height 341
click at [191, 39] on div "[PERSON_NAME] & [PERSON_NAME] Business Insurance Total Rewards Actions" at bounding box center [400, 38] width 598 height 13
drag, startPoint x: 178, startPoint y: 39, endPoint x: 93, endPoint y: 34, distance: 84.7
click at [92, 36] on div "Accounts Overview Coverage Policies Policy changes SSC Cases Quoting plans Cont…" at bounding box center [353, 170] width 707 height 341
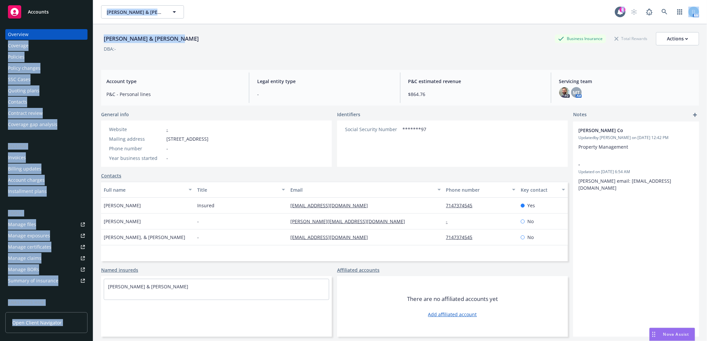
click at [193, 35] on div "[PERSON_NAME] & [PERSON_NAME] Business Insurance Total Rewards Actions" at bounding box center [400, 38] width 598 height 13
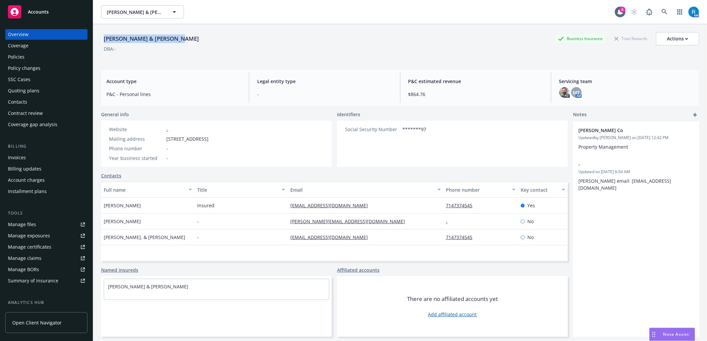
drag, startPoint x: 167, startPoint y: 39, endPoint x: 104, endPoint y: 34, distance: 63.5
click at [103, 38] on div "[PERSON_NAME] & [PERSON_NAME] Business Insurance Total Rewards Actions" at bounding box center [400, 38] width 598 height 13
copy div "[PERSON_NAME] & [PERSON_NAME]"
click at [49, 60] on div "Policies" at bounding box center [46, 57] width 77 height 11
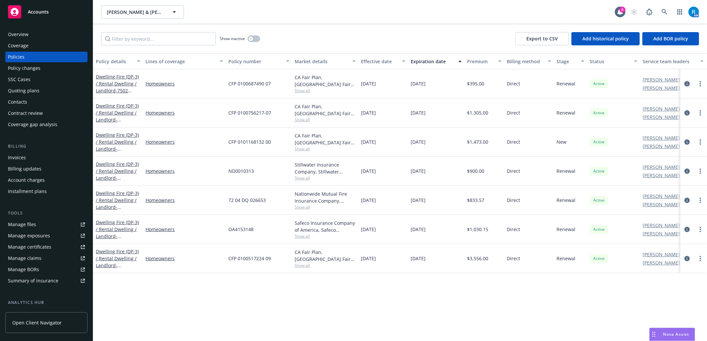
click at [689, 81] on icon "circleInformation" at bounding box center [687, 83] width 5 height 5
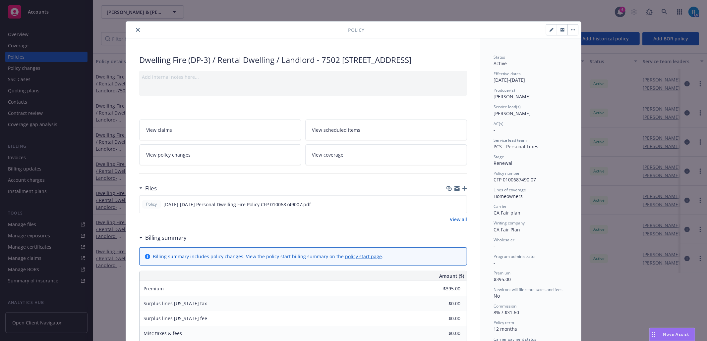
drag, startPoint x: 321, startPoint y: 59, endPoint x: 462, endPoint y: 66, distance: 141.1
click at [462, 66] on div "Dwelling Fire (DP-3) / Rental Dwelling / Landlord - 7502 [STREET_ADDRESS]" at bounding box center [303, 59] width 328 height 11
copy div "7502 [STREET_ADDRESS]"
click at [460, 207] on icon "preview file" at bounding box center [461, 204] width 6 height 5
click at [136, 31] on icon "close" at bounding box center [138, 30] width 4 height 4
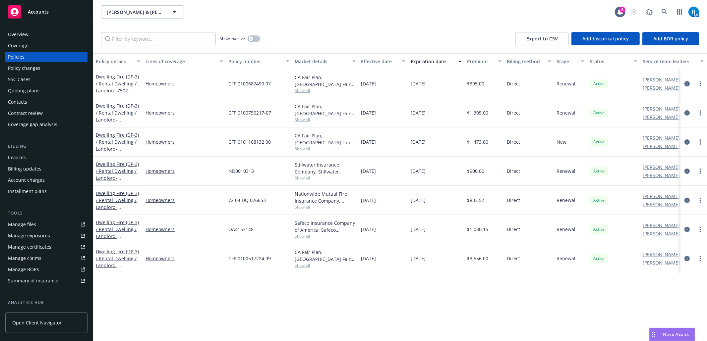
click at [688, 82] on icon "circleInformation" at bounding box center [687, 83] width 5 height 5
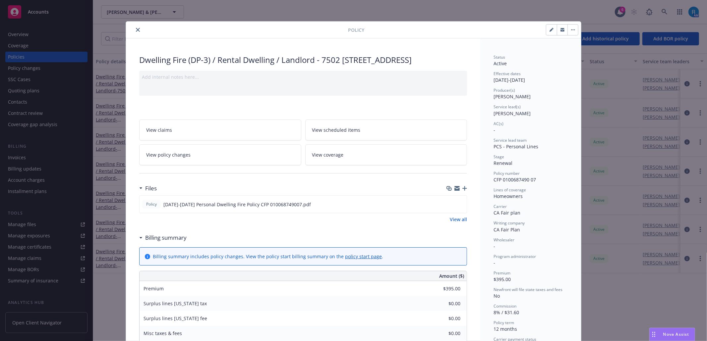
drag, startPoint x: 270, startPoint y: 4, endPoint x: 273, endPoint y: 5, distance: 3.4
click at [271, 4] on div "Policy Dwelling Fire (DP-3) / Rental Dwelling / Landlord - 7502 [STREET_ADDRESS…" at bounding box center [353, 170] width 707 height 341
click at [136, 30] on icon "close" at bounding box center [138, 30] width 4 height 4
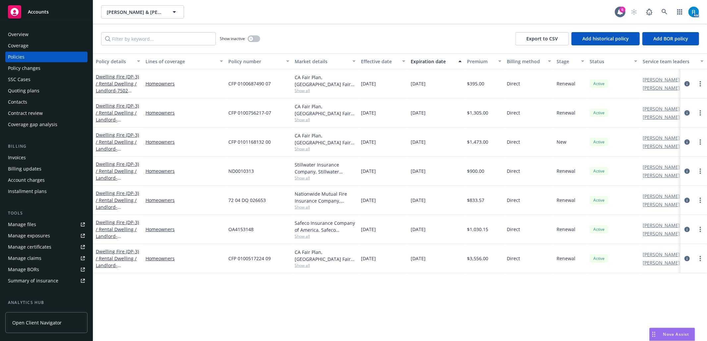
click at [686, 113] on icon "circleInformation" at bounding box center [687, 112] width 5 height 5
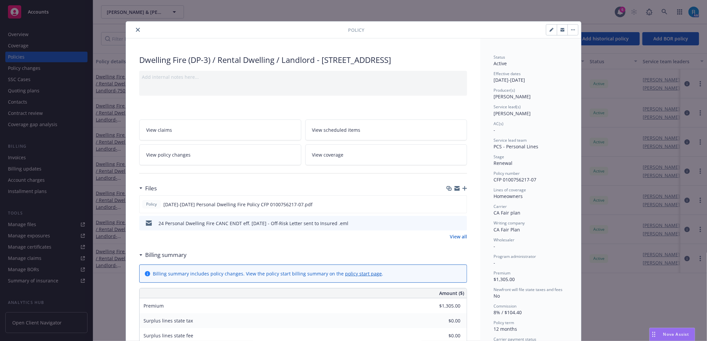
click at [136, 30] on icon "close" at bounding box center [138, 30] width 4 height 4
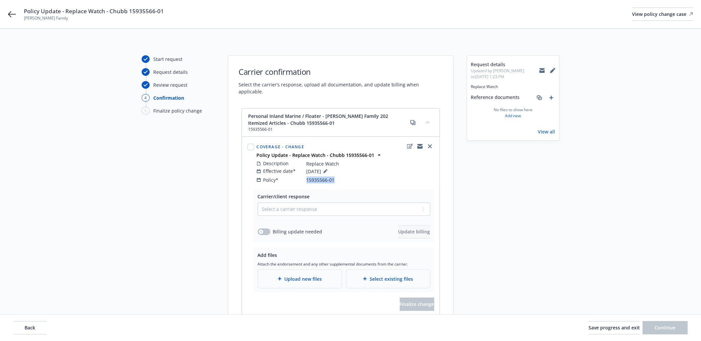
drag, startPoint x: 339, startPoint y: 173, endPoint x: 303, endPoint y: 173, distance: 35.8
click at [304, 177] on div "Policy* 15935566-01" at bounding box center [345, 180] width 177 height 7
copy div "15935566-01"
